Goal: Task Accomplishment & Management: Complete application form

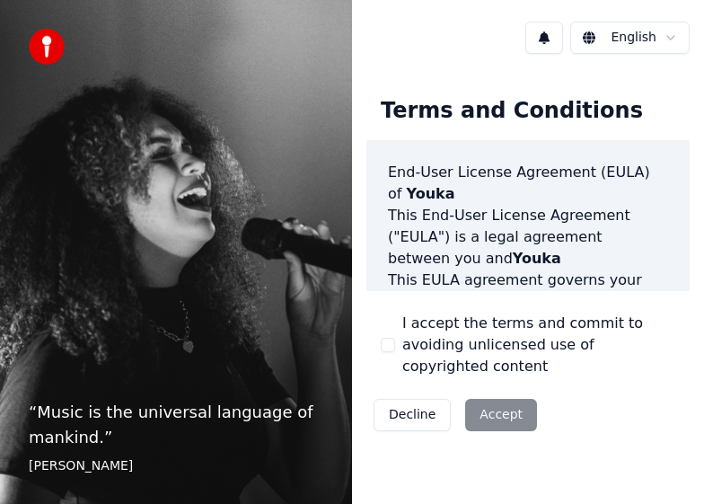
click at [377, 328] on div "Terms and Conditions End-User License Agreement ([PERSON_NAME]) of Youka This E…" at bounding box center [527, 260] width 323 height 355
click at [386, 338] on button "I accept the terms and commit to avoiding unlicensed use of copyrighted content" at bounding box center [388, 345] width 14 height 14
click at [492, 399] on button "Accept" at bounding box center [501, 415] width 72 height 32
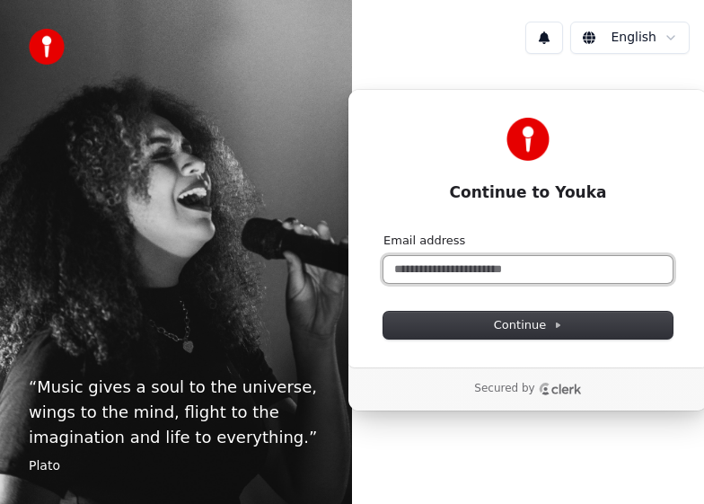
click at [481, 276] on input "Email address" at bounding box center [527, 269] width 289 height 27
